Goal: Information Seeking & Learning: Check status

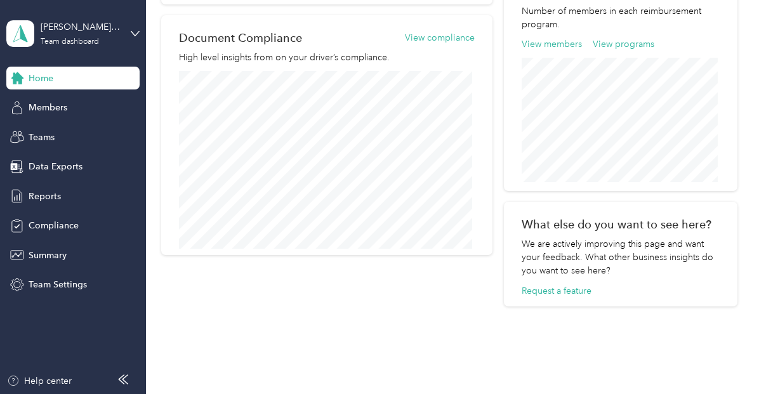
scroll to position [499, 0]
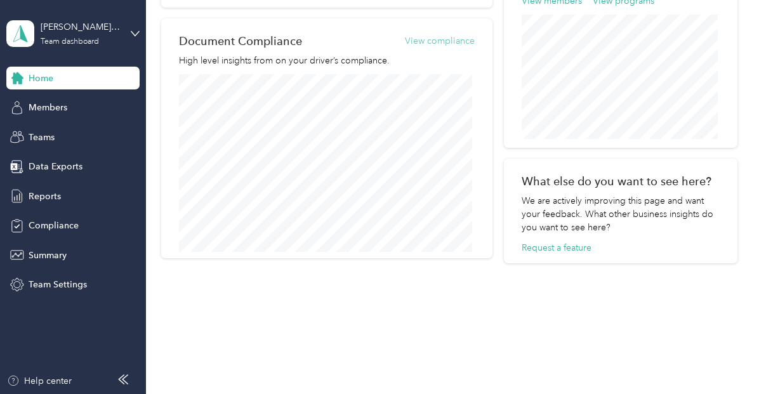
click at [449, 36] on button "View compliance" at bounding box center [440, 40] width 70 height 13
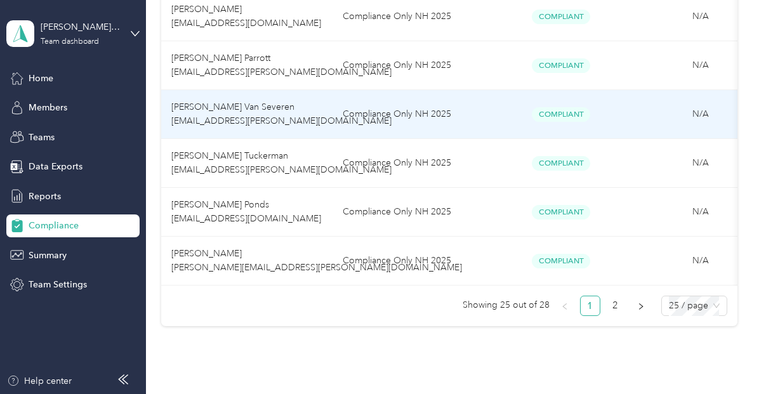
scroll to position [1218, 0]
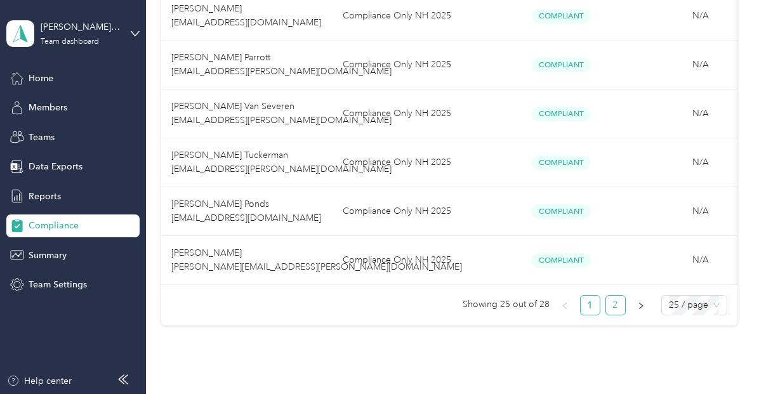
click at [619, 309] on link "2" at bounding box center [615, 305] width 19 height 19
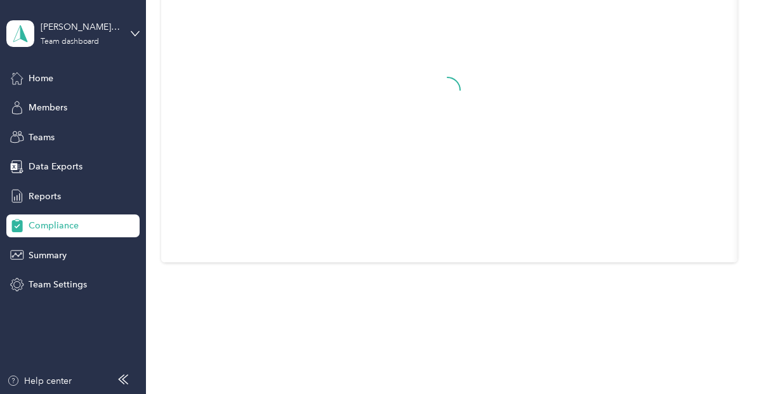
scroll to position [215, 0]
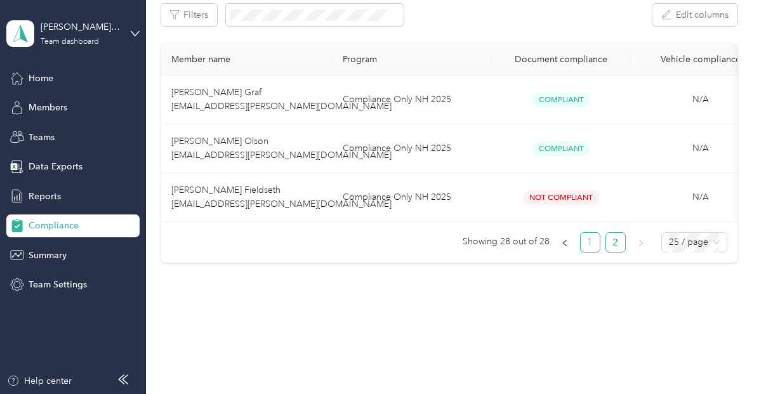
click at [588, 247] on link "1" at bounding box center [589, 242] width 19 height 19
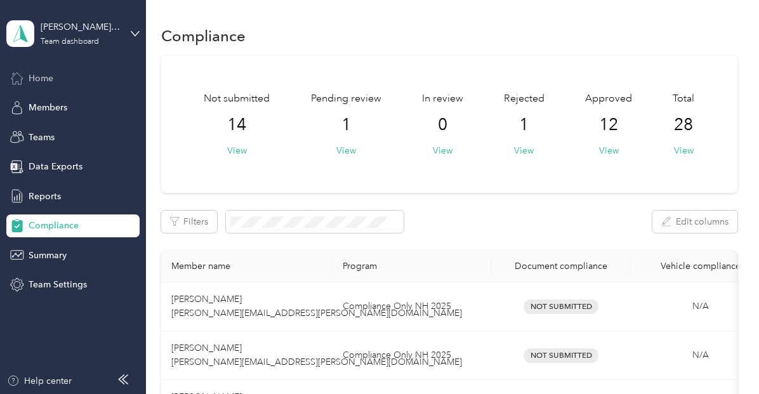
click at [53, 88] on div "Home" at bounding box center [72, 78] width 133 height 23
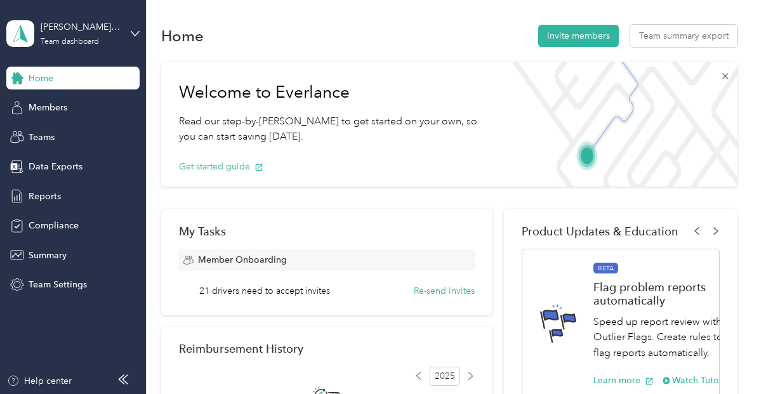
click at [720, 74] on icon at bounding box center [725, 76] width 10 height 10
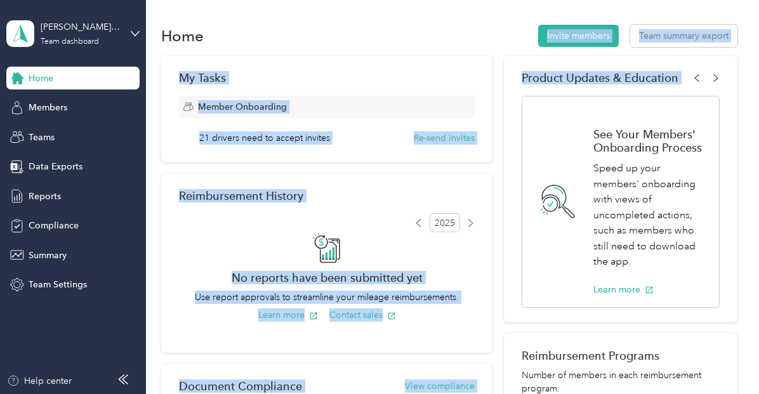
drag, startPoint x: 498, startPoint y: 192, endPoint x: 446, endPoint y: 15, distance: 183.6
click at [446, 15] on div "Home Invite members Team summary export My Tasks Member Onboarding 21 drivers n…" at bounding box center [449, 370] width 606 height 740
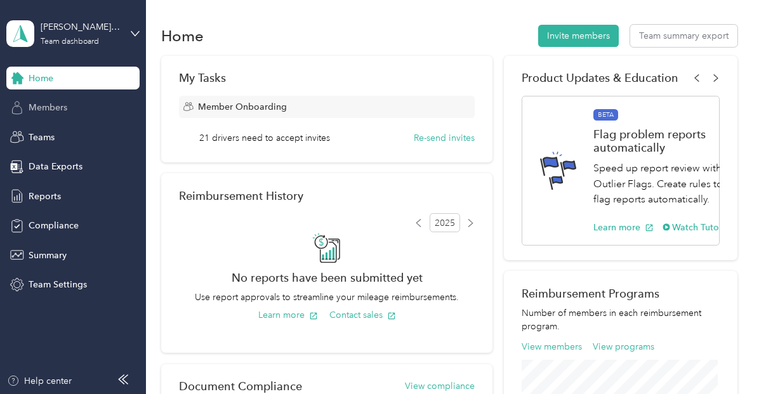
click at [68, 106] on div "Members" at bounding box center [72, 107] width 133 height 23
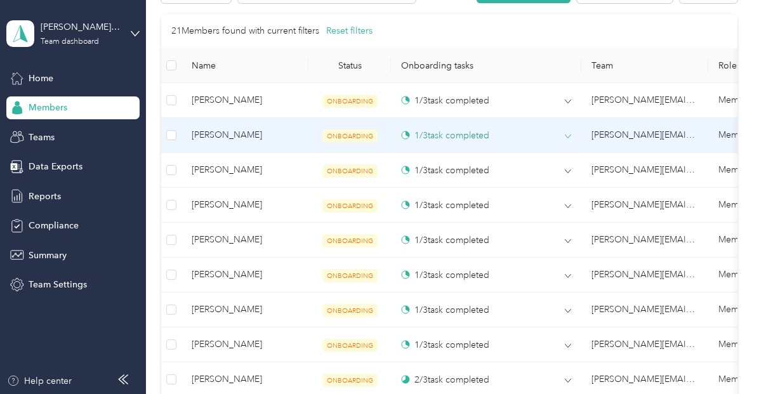
scroll to position [392, 0]
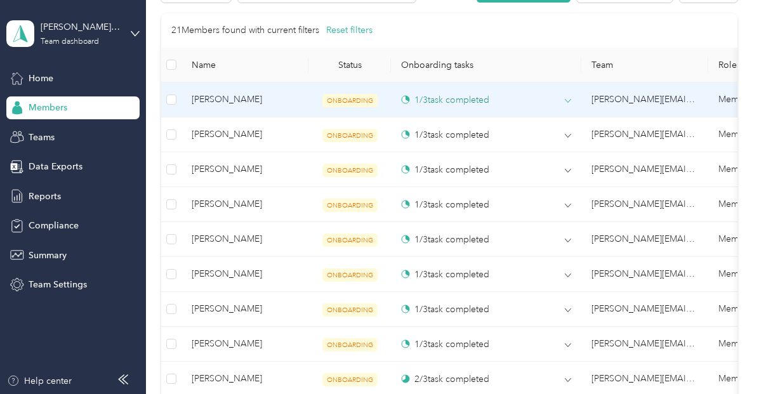
click at [567, 101] on icon at bounding box center [568, 101] width 6 height 3
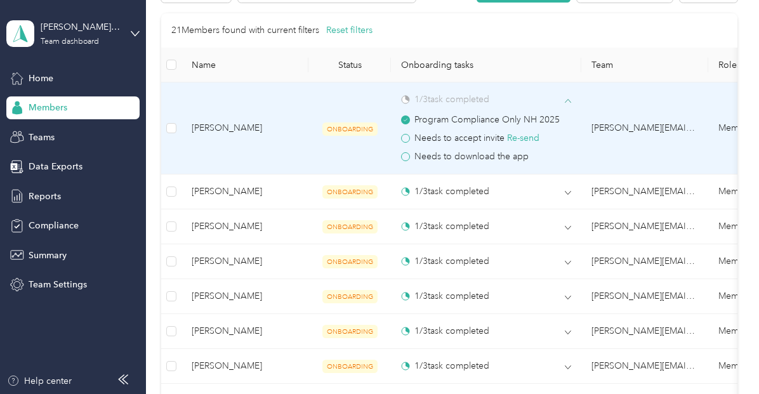
click at [569, 100] on icon at bounding box center [568, 100] width 6 height 3
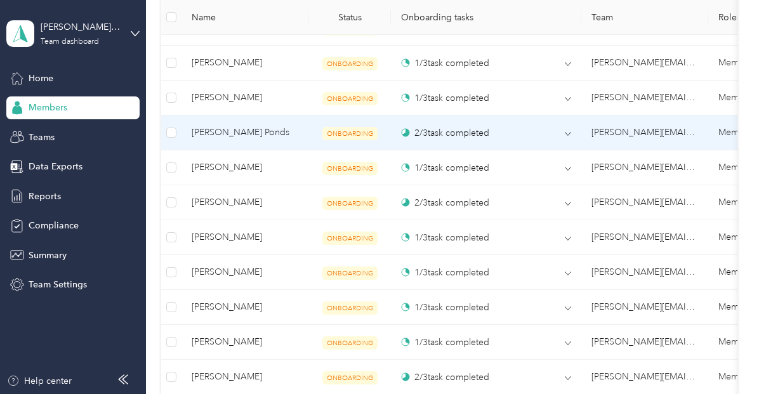
scroll to position [779, 0]
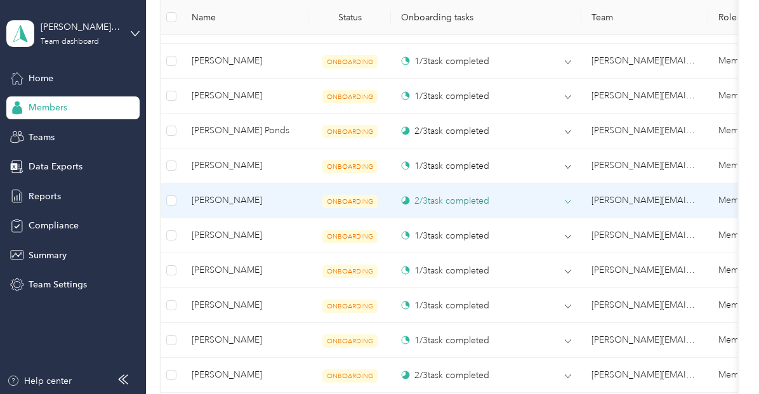
click at [568, 199] on icon at bounding box center [567, 202] width 6 height 6
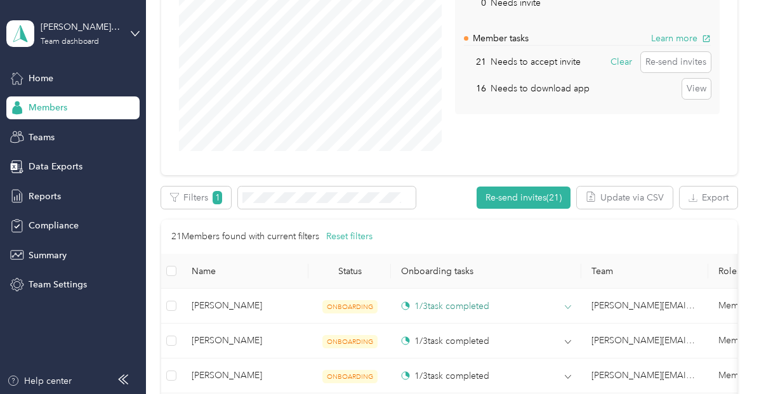
scroll to position [0, 0]
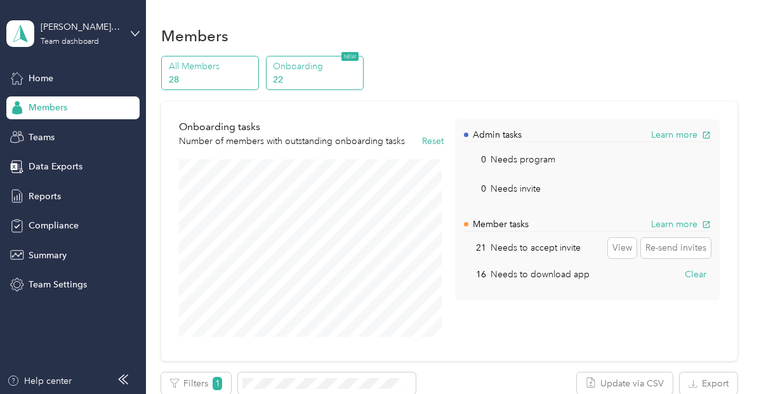
click at [218, 66] on p "All Members" at bounding box center [212, 66] width 86 height 13
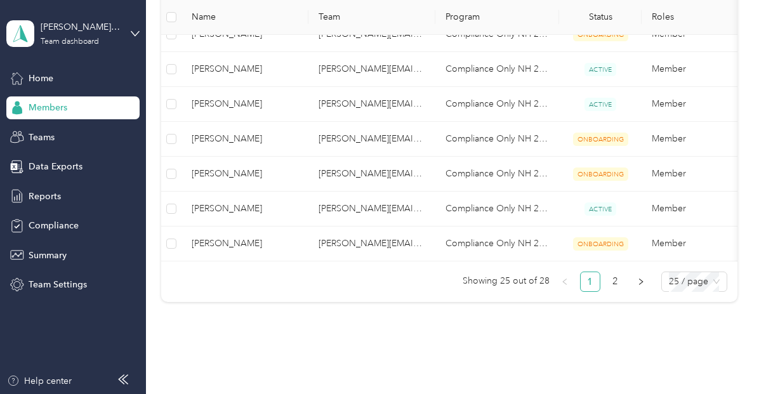
scroll to position [902, 0]
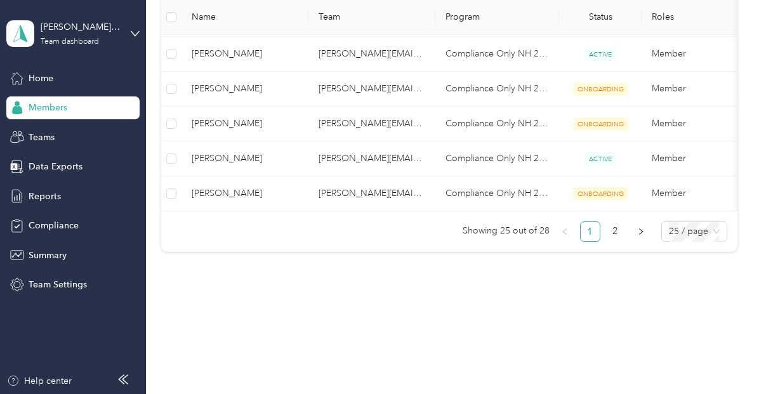
click at [614, 231] on link "2" at bounding box center [615, 231] width 19 height 19
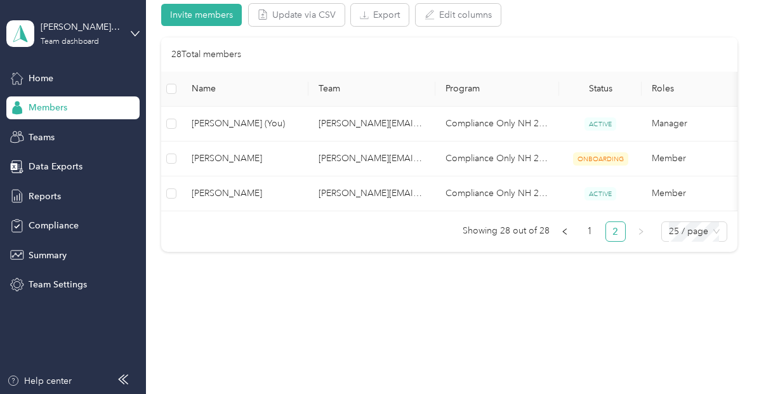
scroll to position [139, 0]
click at [586, 234] on link "1" at bounding box center [589, 231] width 19 height 19
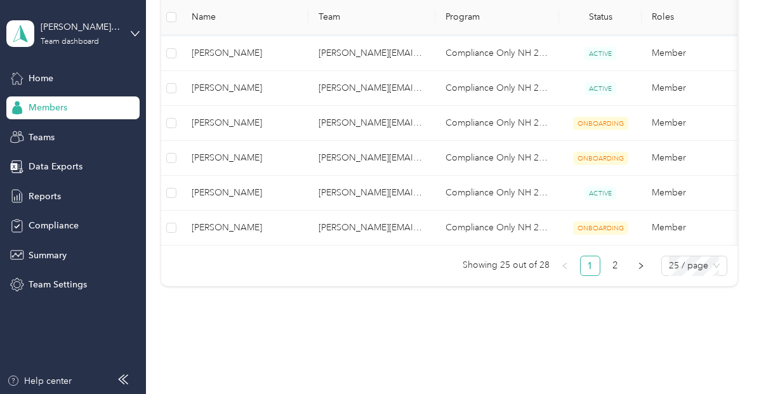
scroll to position [880, 0]
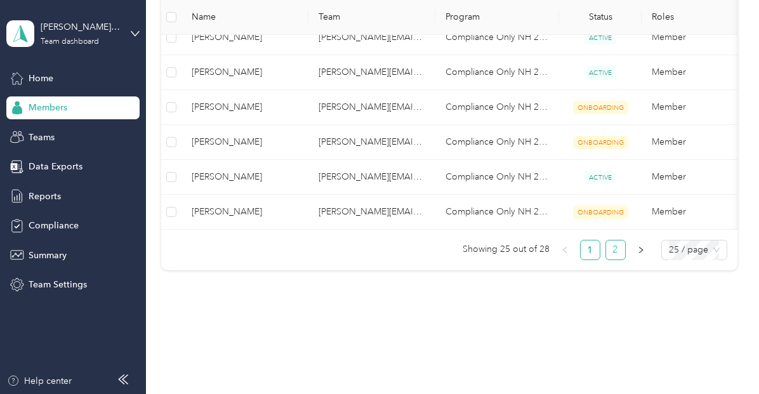
click at [609, 255] on link "2" at bounding box center [615, 249] width 19 height 19
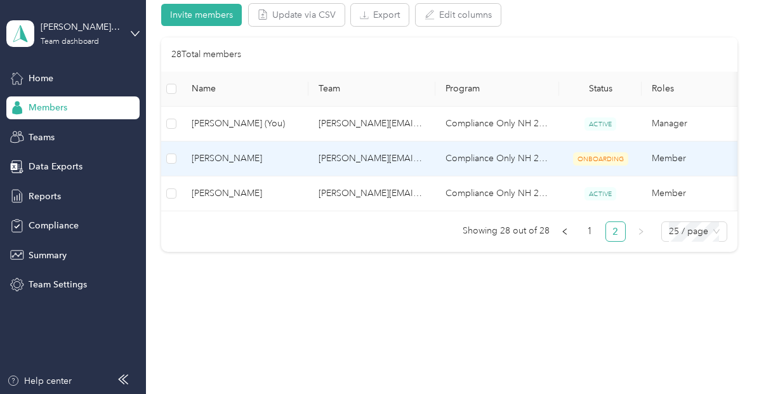
scroll to position [139, 0]
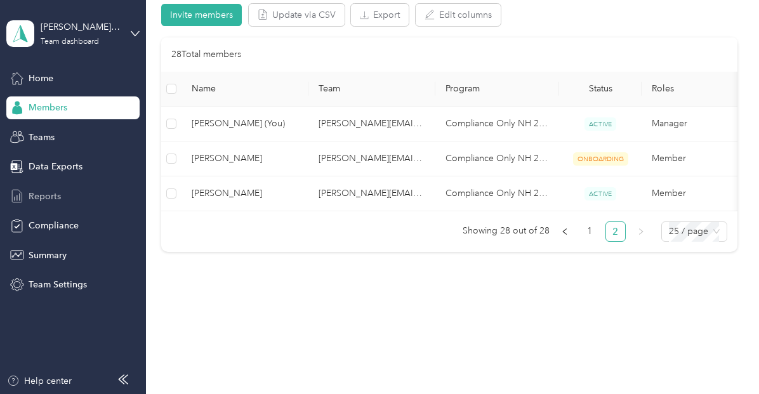
click at [53, 200] on span "Reports" at bounding box center [45, 196] width 32 height 13
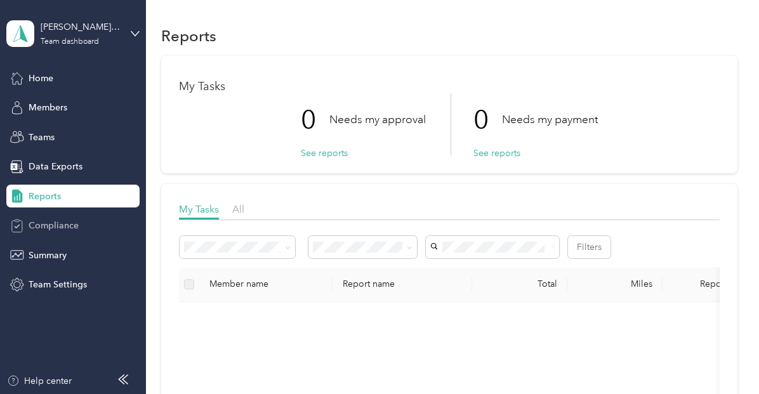
click at [51, 223] on span "Compliance" at bounding box center [54, 225] width 50 height 13
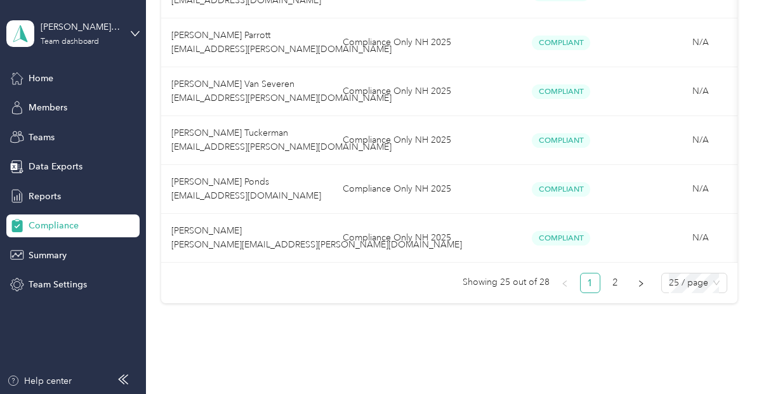
scroll to position [1241, 0]
click at [615, 286] on link "2" at bounding box center [615, 282] width 19 height 19
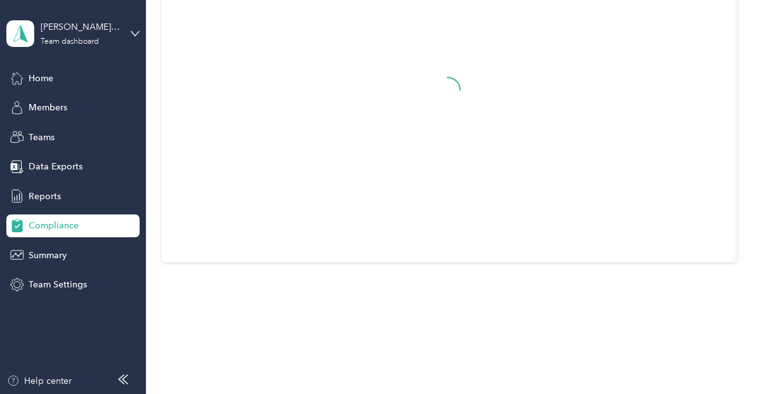
scroll to position [215, 0]
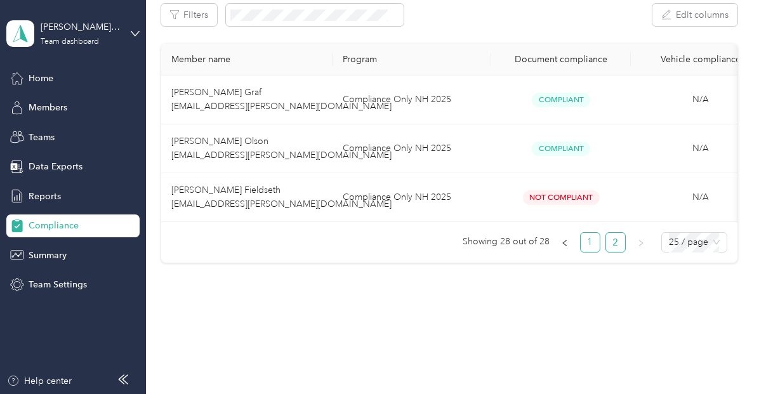
click at [590, 248] on link "1" at bounding box center [589, 242] width 19 height 19
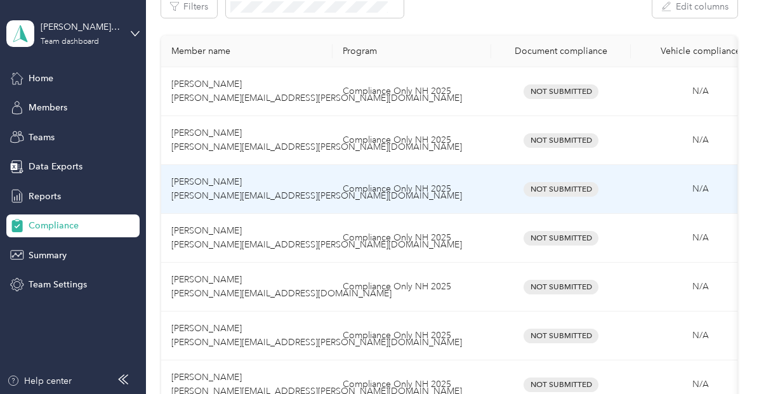
click at [567, 187] on span "Not Submitted" at bounding box center [560, 189] width 75 height 15
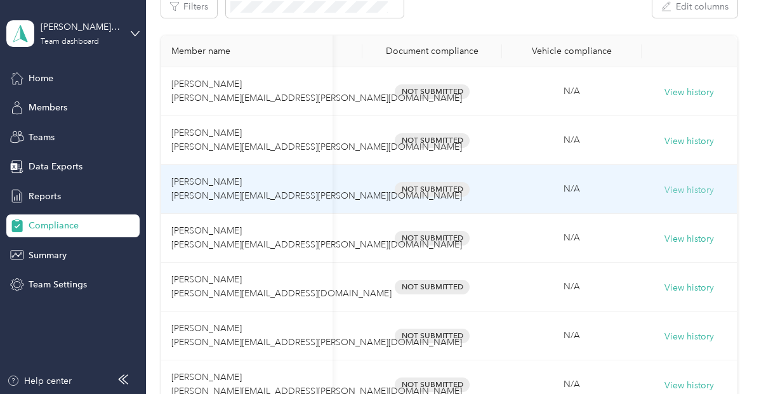
click at [696, 189] on button "View history" at bounding box center [688, 190] width 49 height 14
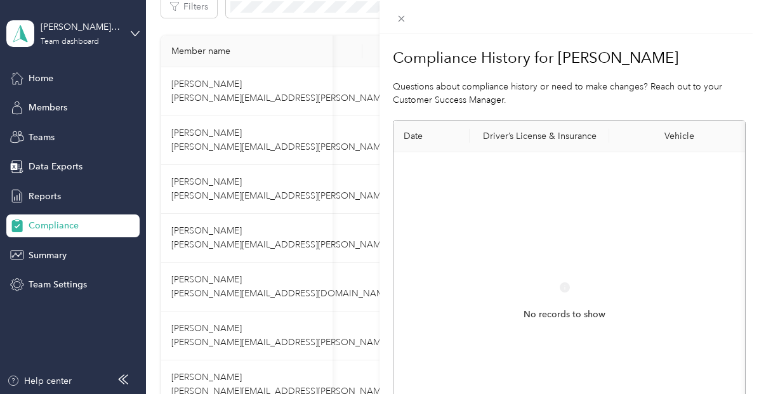
scroll to position [164, 0]
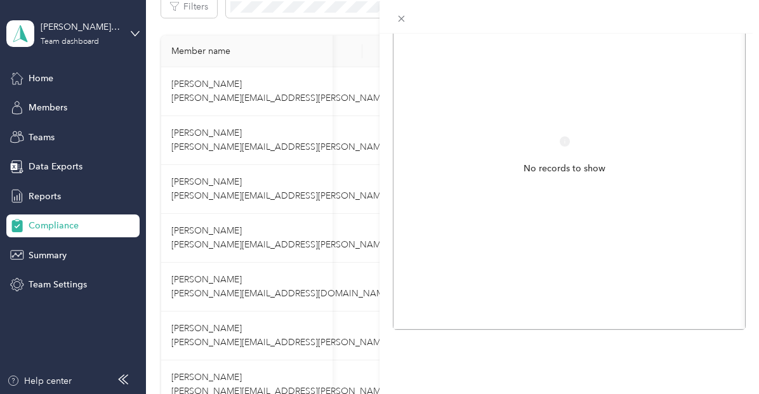
click at [60, 82] on div "Compliance History for [PERSON_NAME] Questions about compliance history or need…" at bounding box center [379, 197] width 759 height 394
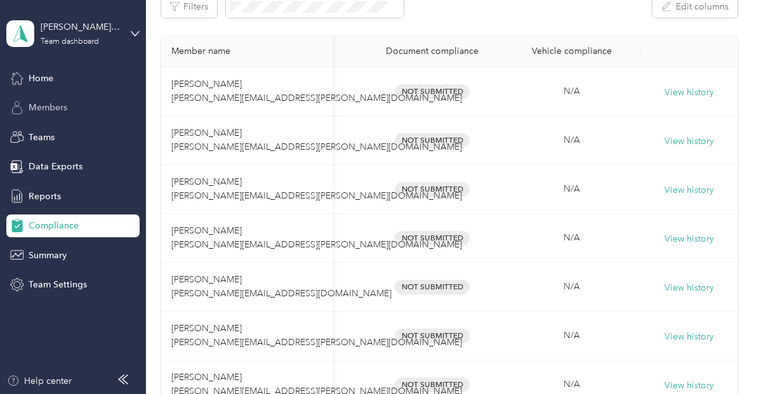
click at [59, 107] on span "Members" at bounding box center [48, 107] width 39 height 13
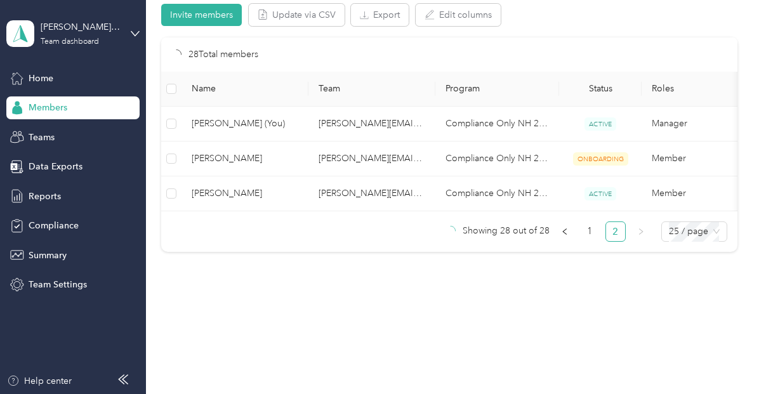
scroll to position [139, 0]
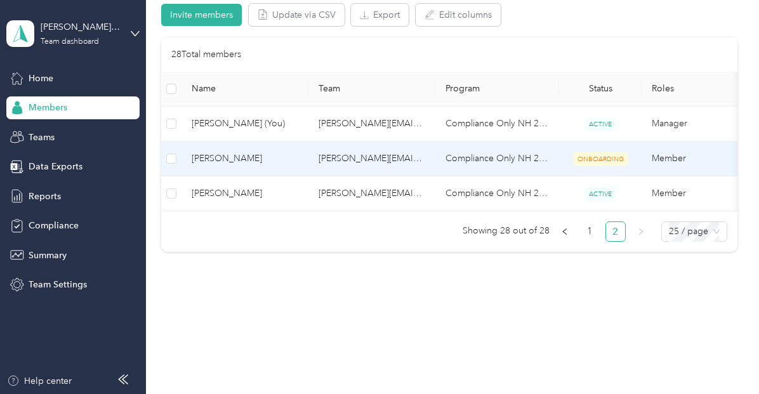
click at [604, 152] on span "ONBOARDING" at bounding box center [600, 158] width 55 height 13
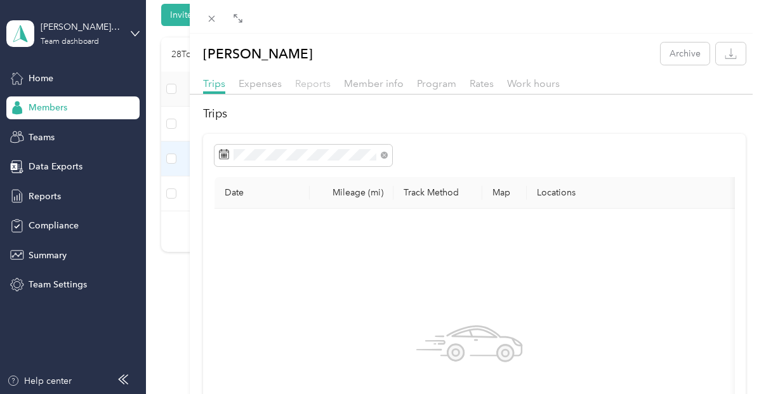
click at [323, 82] on span "Reports" at bounding box center [313, 83] width 36 height 12
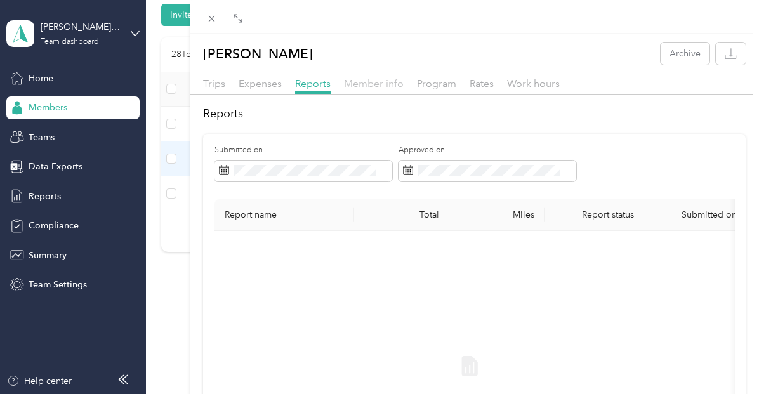
click at [386, 79] on span "Member info" at bounding box center [374, 83] width 60 height 12
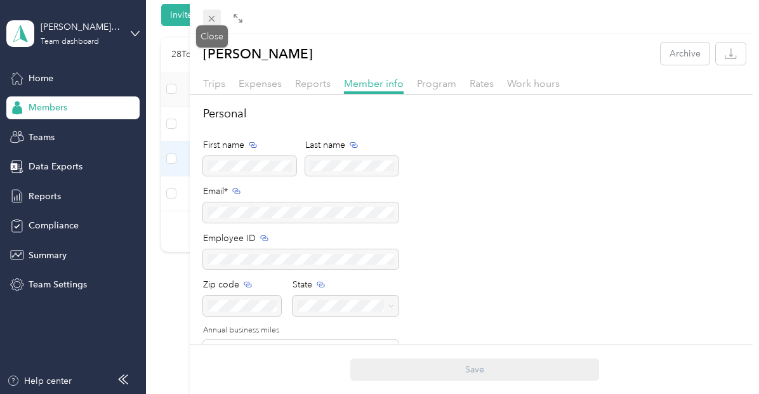
click at [211, 22] on icon at bounding box center [211, 18] width 11 height 11
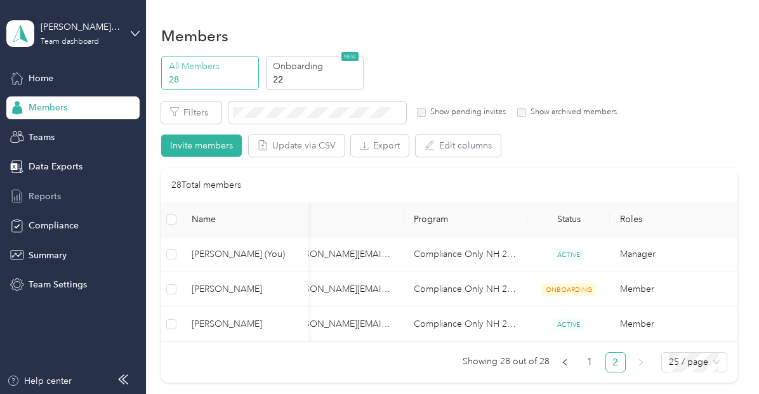
click at [56, 195] on span "Reports" at bounding box center [45, 196] width 32 height 13
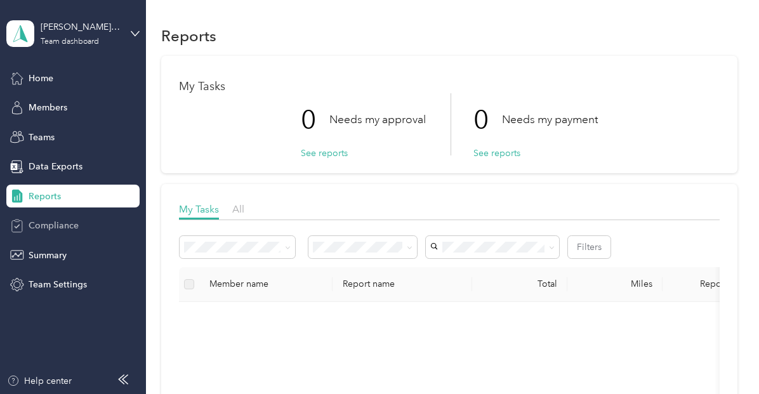
click at [65, 224] on span "Compliance" at bounding box center [54, 225] width 50 height 13
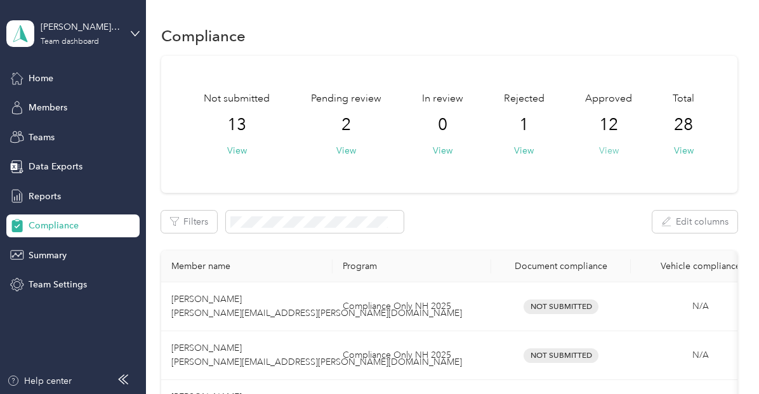
click at [609, 155] on button "View" at bounding box center [609, 150] width 20 height 13
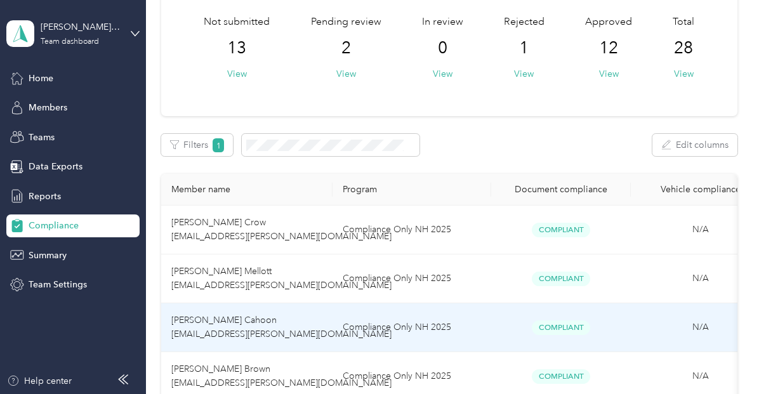
scroll to position [74, 0]
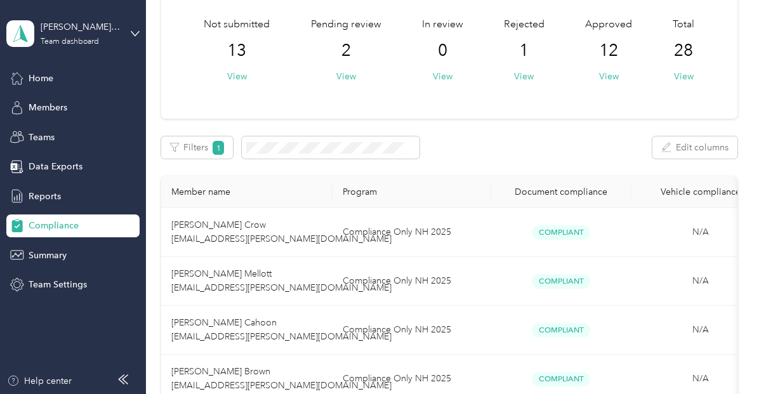
click at [233, 45] on span "13" at bounding box center [236, 51] width 19 height 20
click at [233, 74] on button "View" at bounding box center [237, 76] width 20 height 13
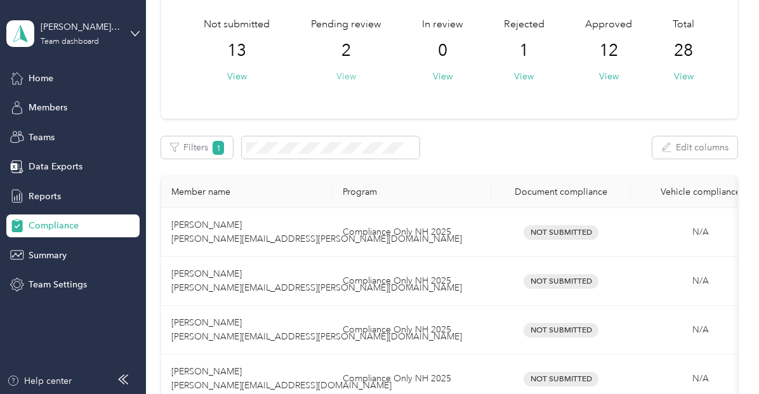
click at [344, 76] on button "View" at bounding box center [346, 76] width 20 height 13
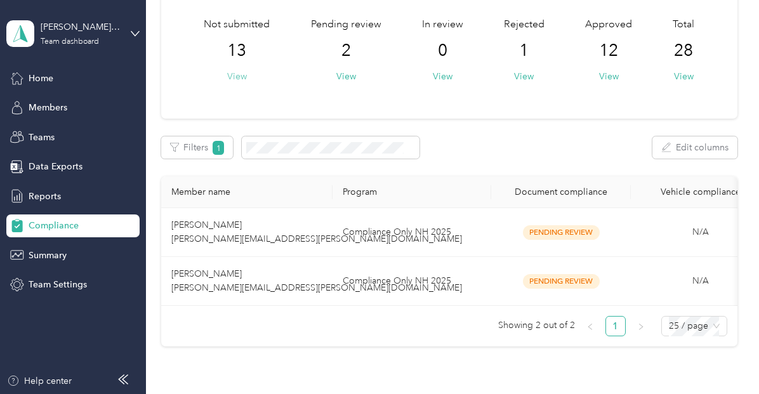
click at [237, 79] on button "View" at bounding box center [237, 76] width 20 height 13
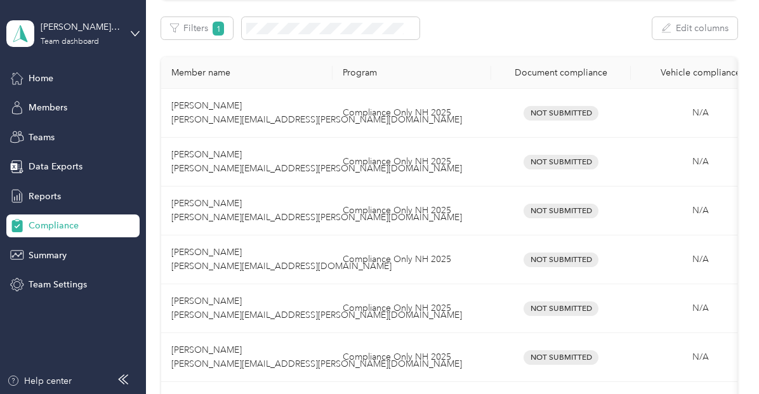
scroll to position [192, 0]
